Goal: Find specific page/section: Find specific page/section

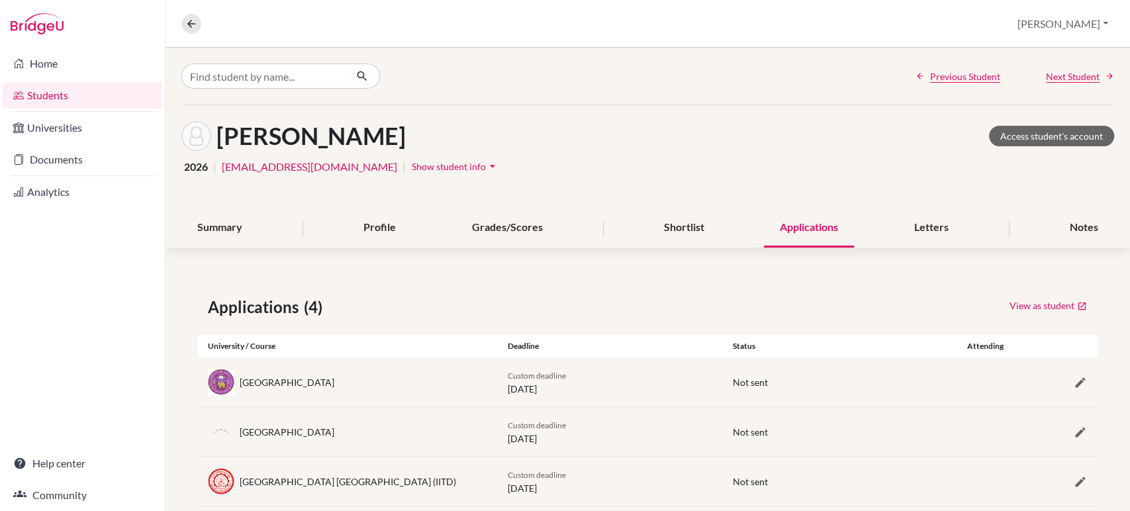
click at [48, 95] on link "Students" at bounding box center [83, 95] width 160 height 26
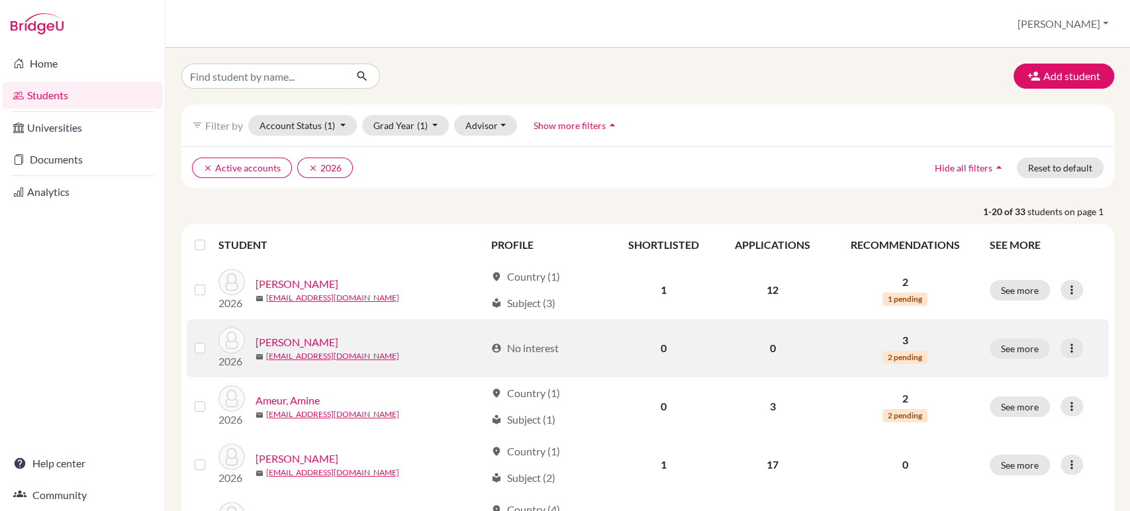
click at [311, 338] on link "[PERSON_NAME]" at bounding box center [296, 342] width 83 height 16
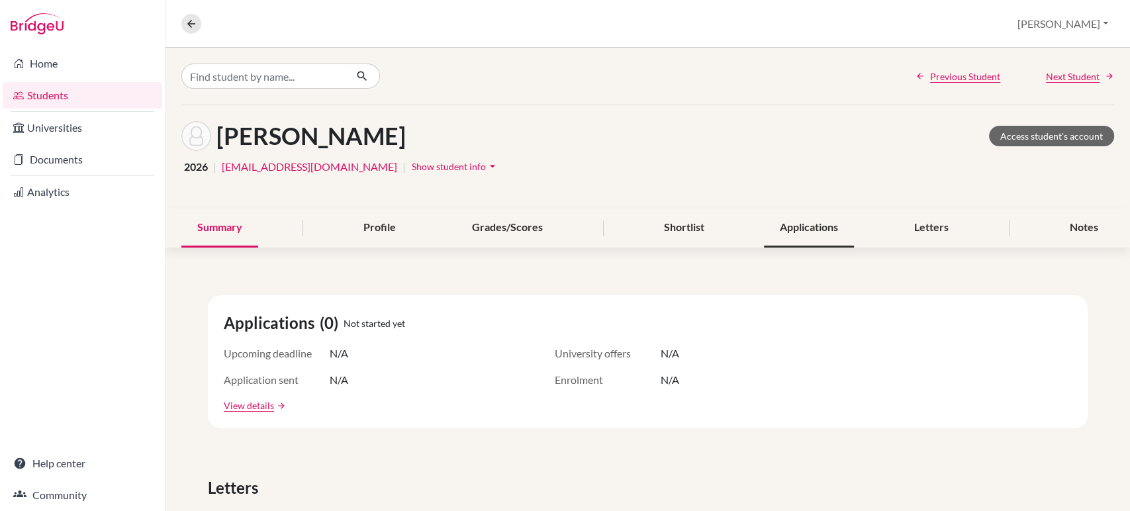
click at [803, 232] on div "Applications" at bounding box center [809, 227] width 90 height 39
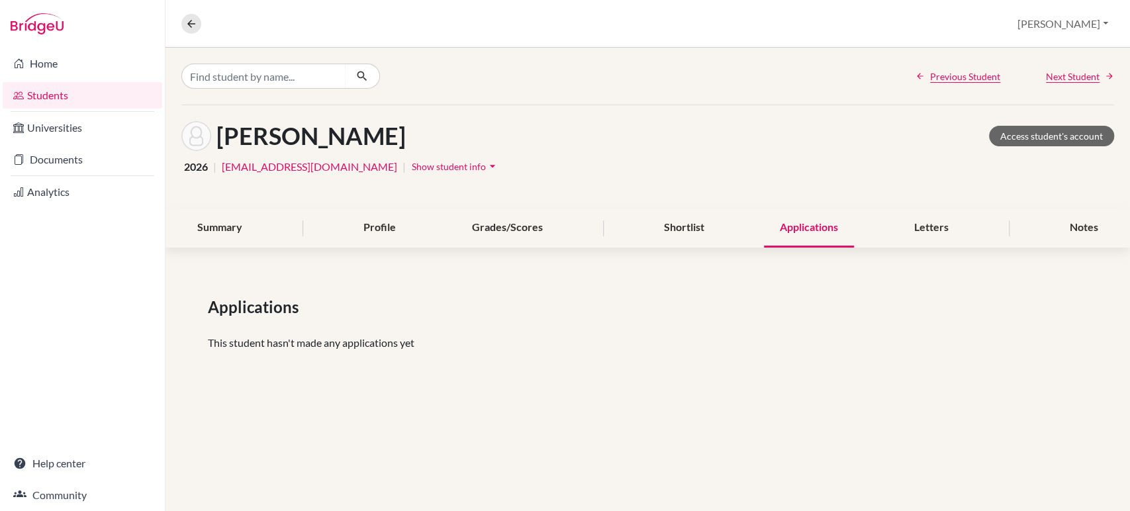
click at [45, 94] on link "Students" at bounding box center [83, 95] width 160 height 26
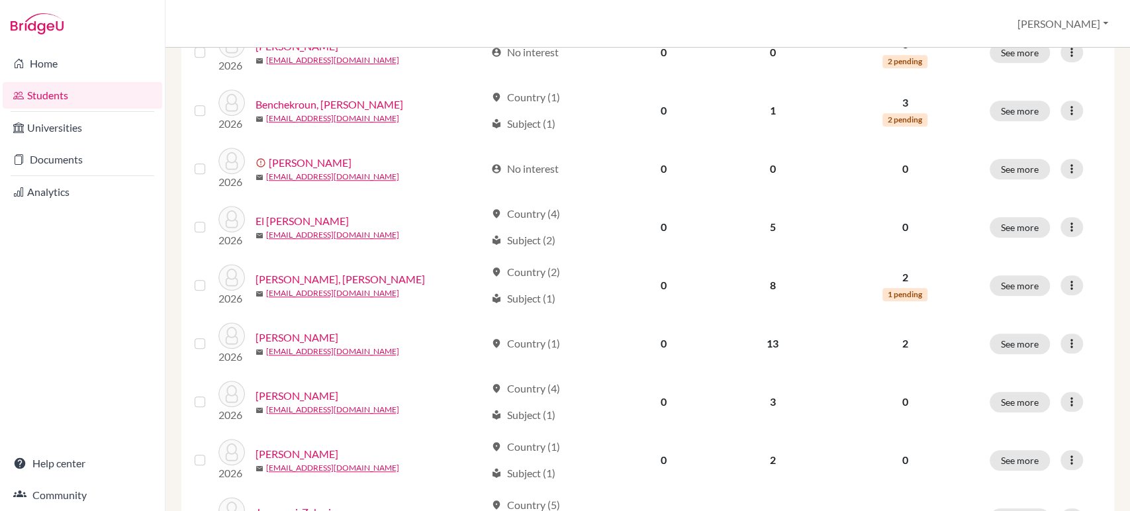
scroll to position [1002, 0]
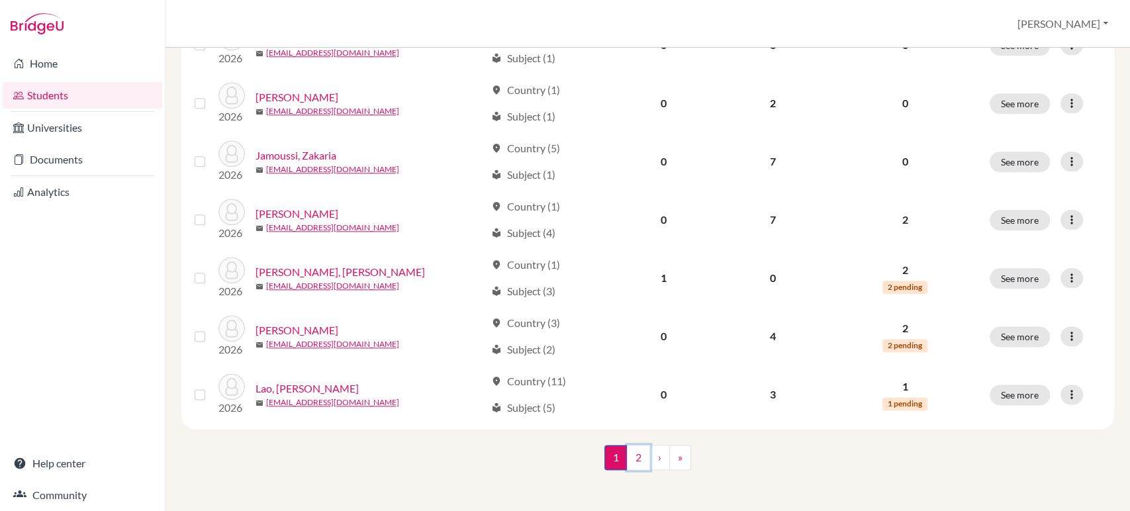
click at [635, 459] on link "2" at bounding box center [638, 457] width 23 height 25
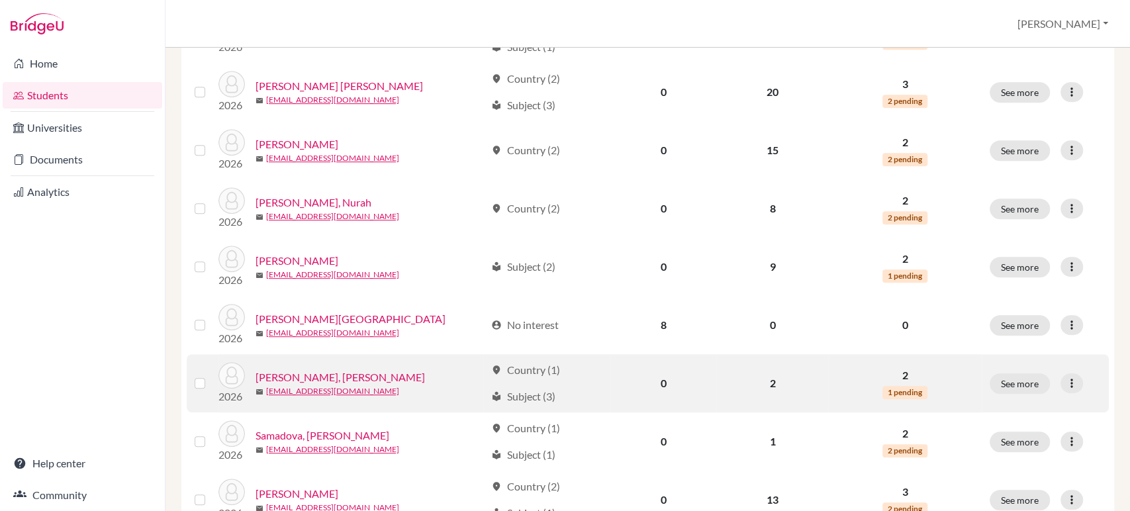
scroll to position [594, 0]
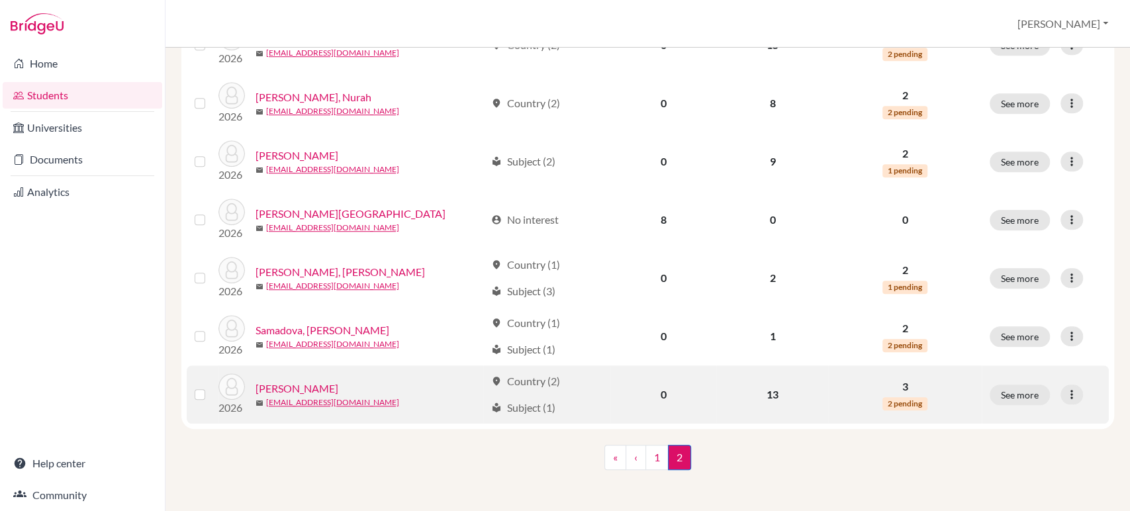
click at [291, 383] on link "Woodall, Laura" at bounding box center [296, 389] width 83 height 16
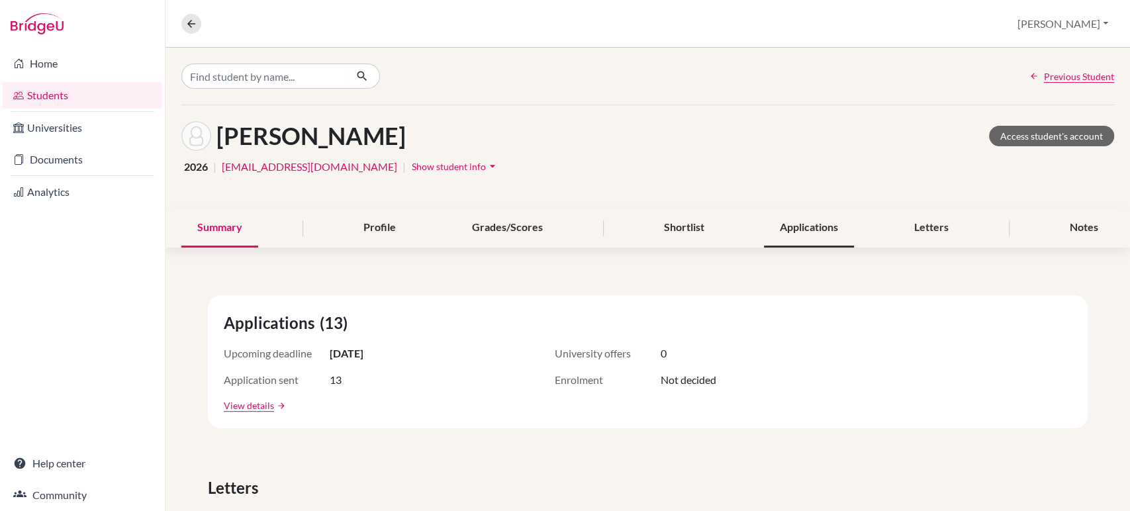
click at [784, 238] on div "Applications" at bounding box center [809, 227] width 90 height 39
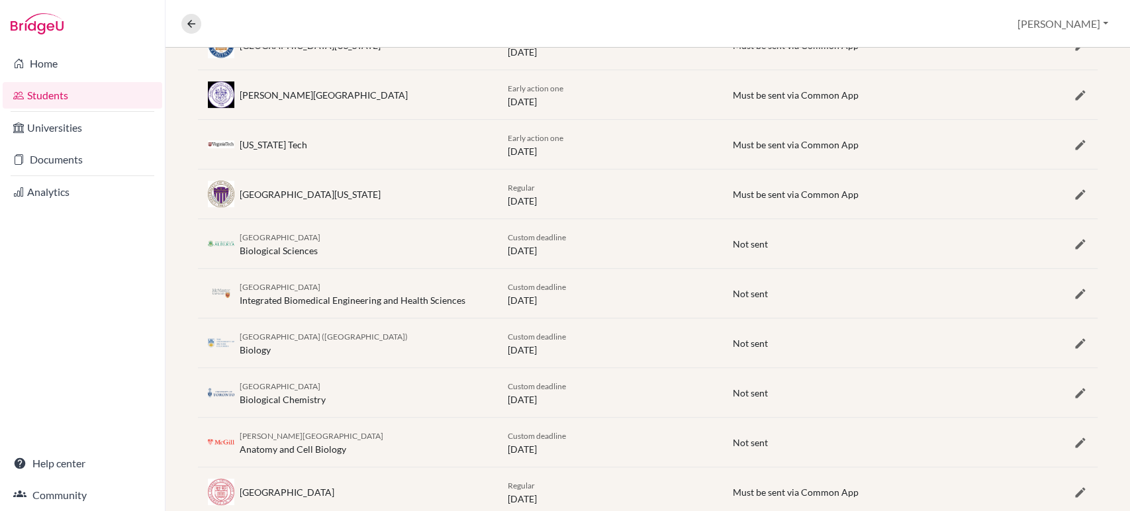
scroll to position [520, 0]
